Goal: Ask a question

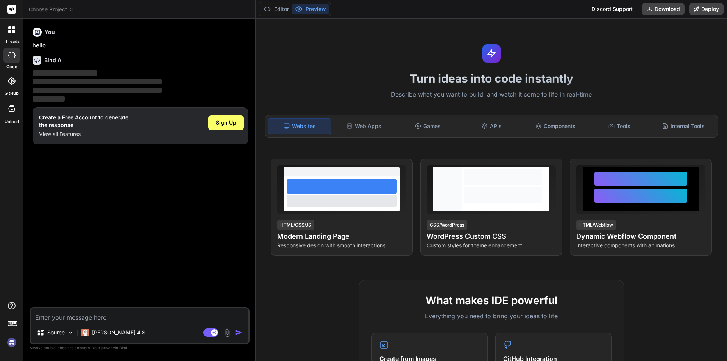
click at [15, 61] on div at bounding box center [11, 55] width 17 height 15
type textarea "x"
click at [118, 228] on div "You hello Bind AI ‌ ‌ ‌ ‌ Create a Free Account to generate the response View a…" at bounding box center [140, 166] width 218 height 282
click at [104, 316] on textarea at bounding box center [140, 315] width 218 height 14
type textarea "h"
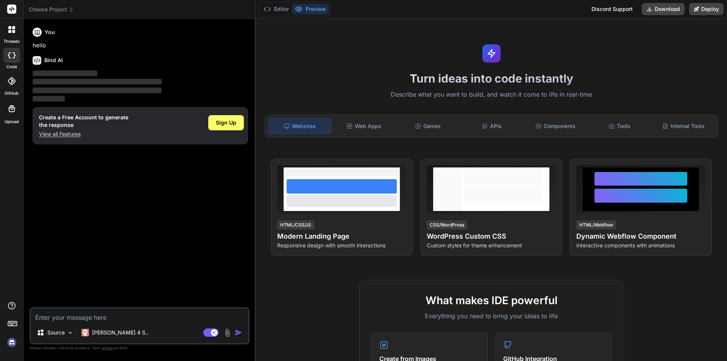
type textarea "x"
type textarea "hh"
type textarea "x"
type textarea "hh"
click at [239, 330] on img "button" at bounding box center [239, 333] width 8 height 8
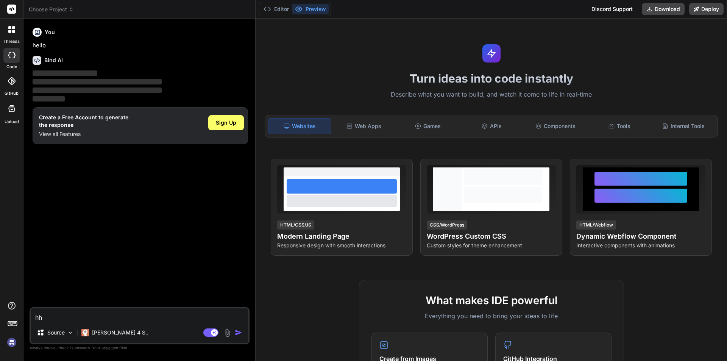
click at [114, 314] on textarea "hh" at bounding box center [140, 315] width 218 height 14
click at [104, 334] on p "[PERSON_NAME] 4 S.." at bounding box center [120, 333] width 56 height 8
type textarea "x"
